Goal: Task Accomplishment & Management: Manage account settings

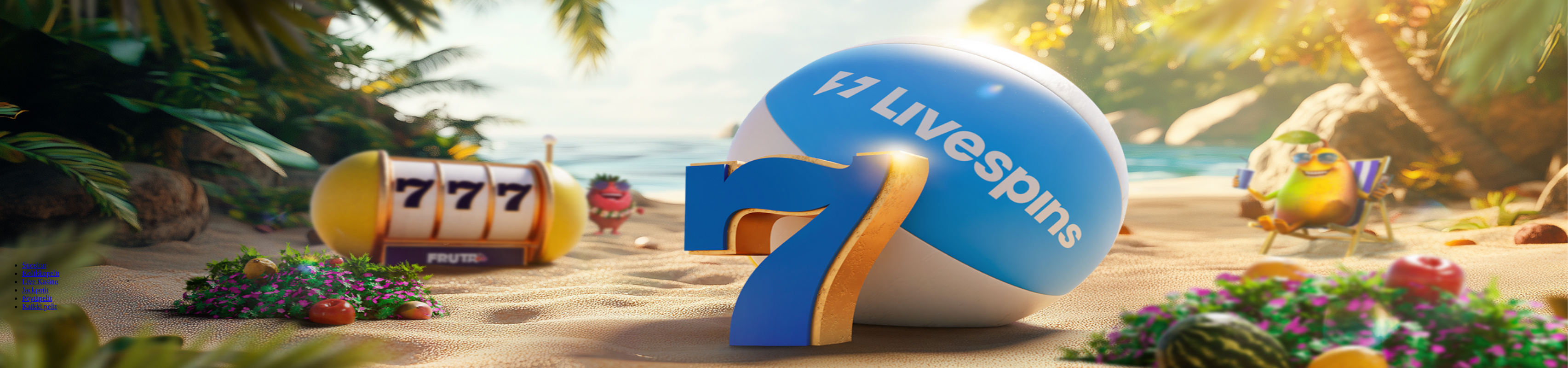
click at [71, 38] on button "Kirjaudu" at bounding box center [63, 34] width 30 height 10
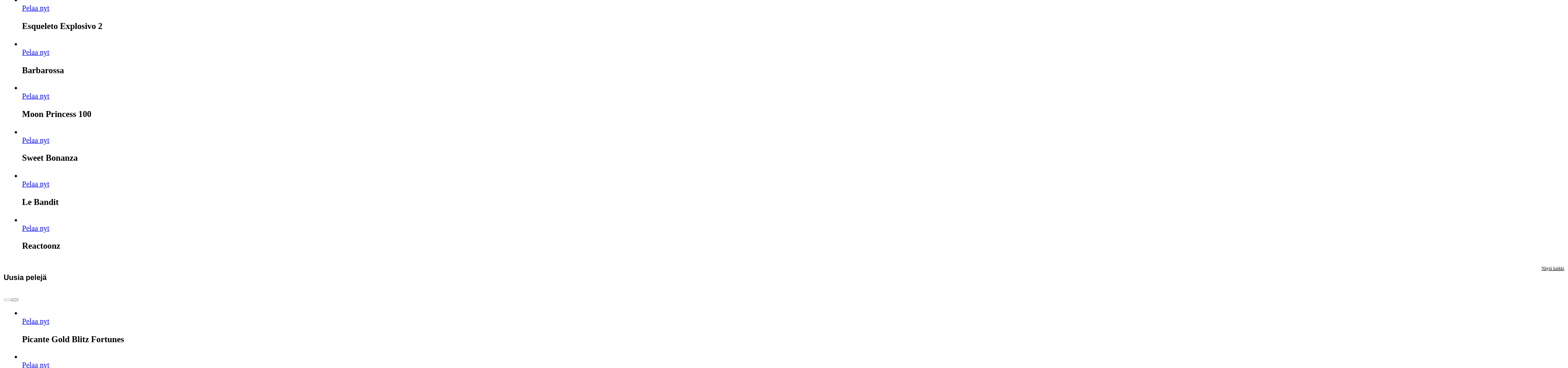
scroll to position [1197, 0]
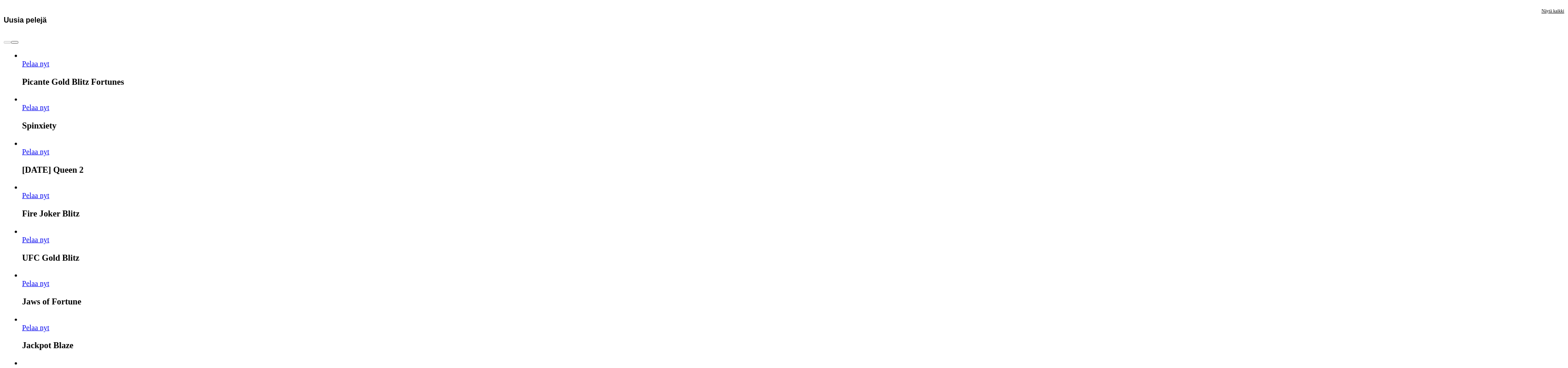
scroll to position [1612, 0]
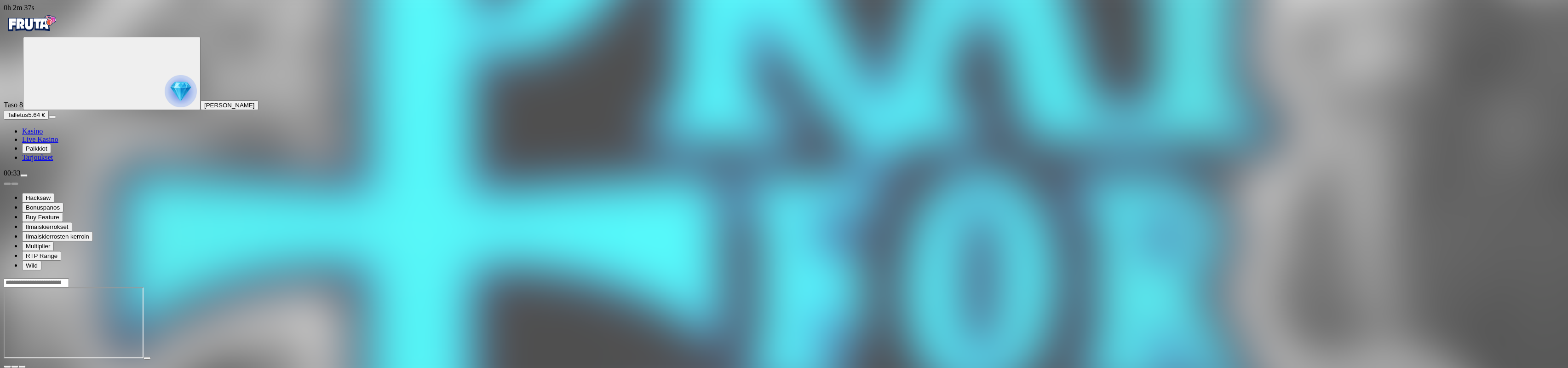
click at [70, 107] on icon "Primary" at bounding box center [96, 73] width 138 height 69
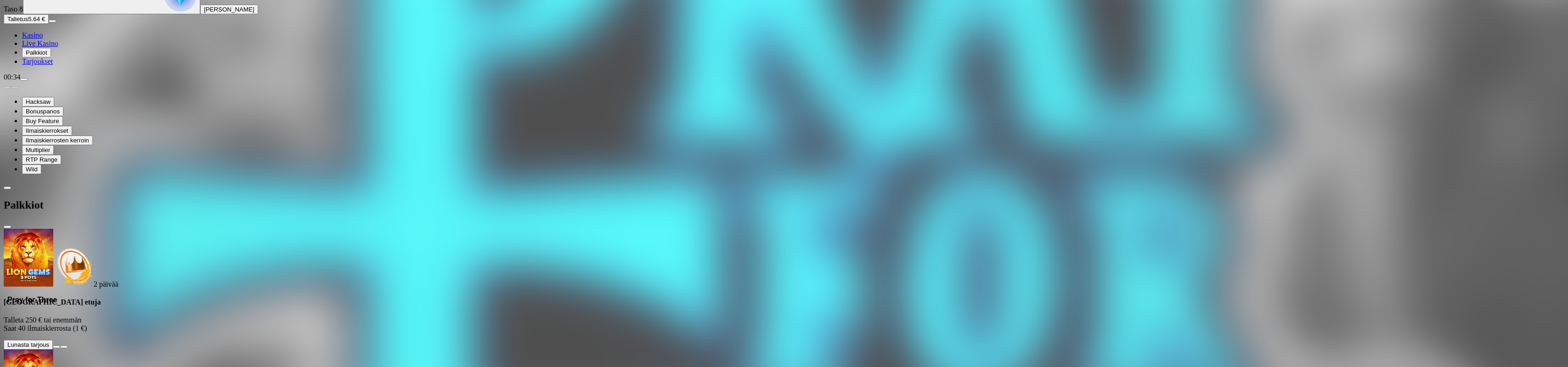
scroll to position [34, 0]
click at [85, 82] on div "00:34" at bounding box center [784, 77] width 1561 height 9
click at [24, 80] on span "menu icon" at bounding box center [24, 80] width 0 height 0
